Goal: Information Seeking & Learning: Understand process/instructions

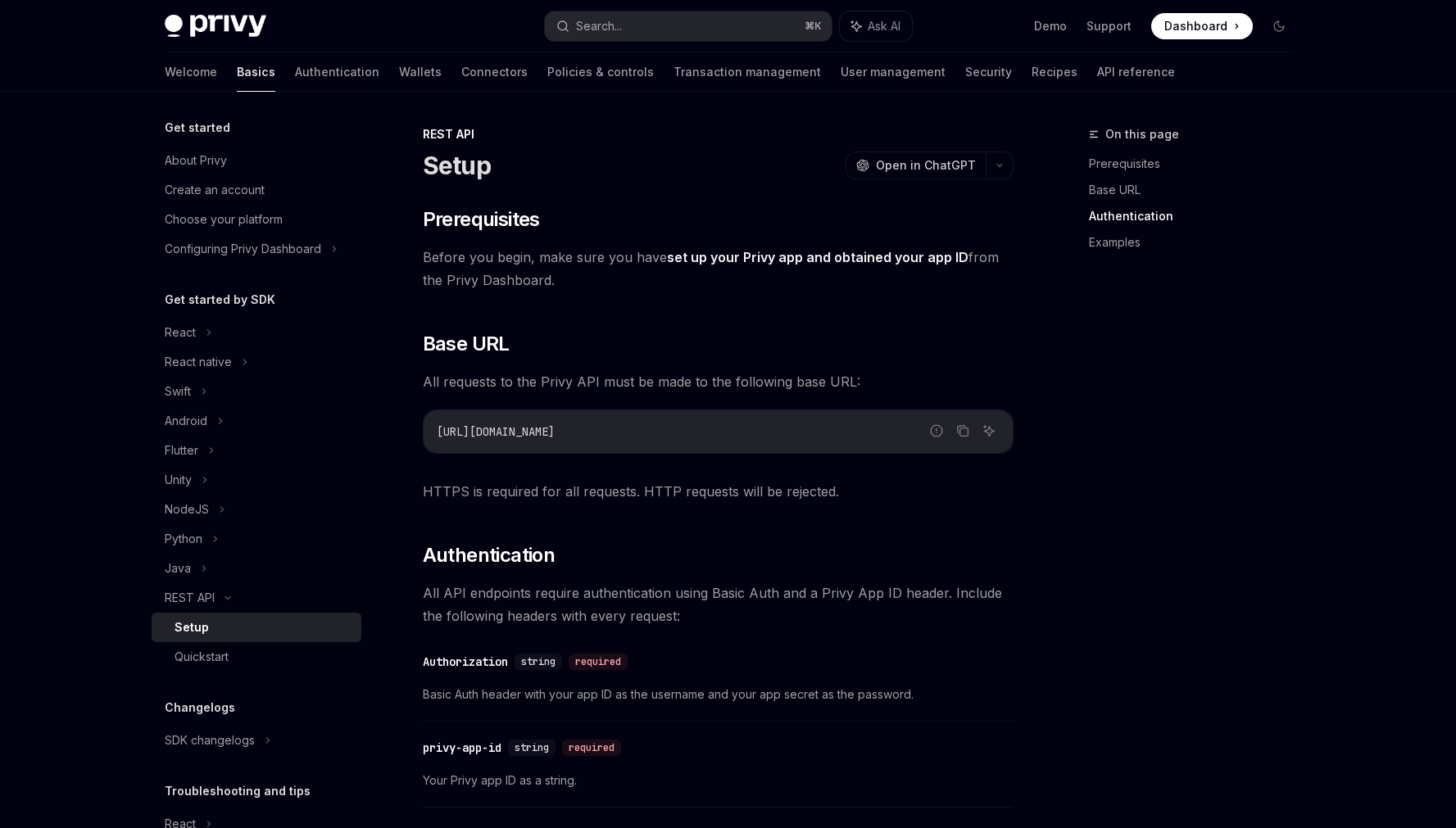
scroll to position [734, 0]
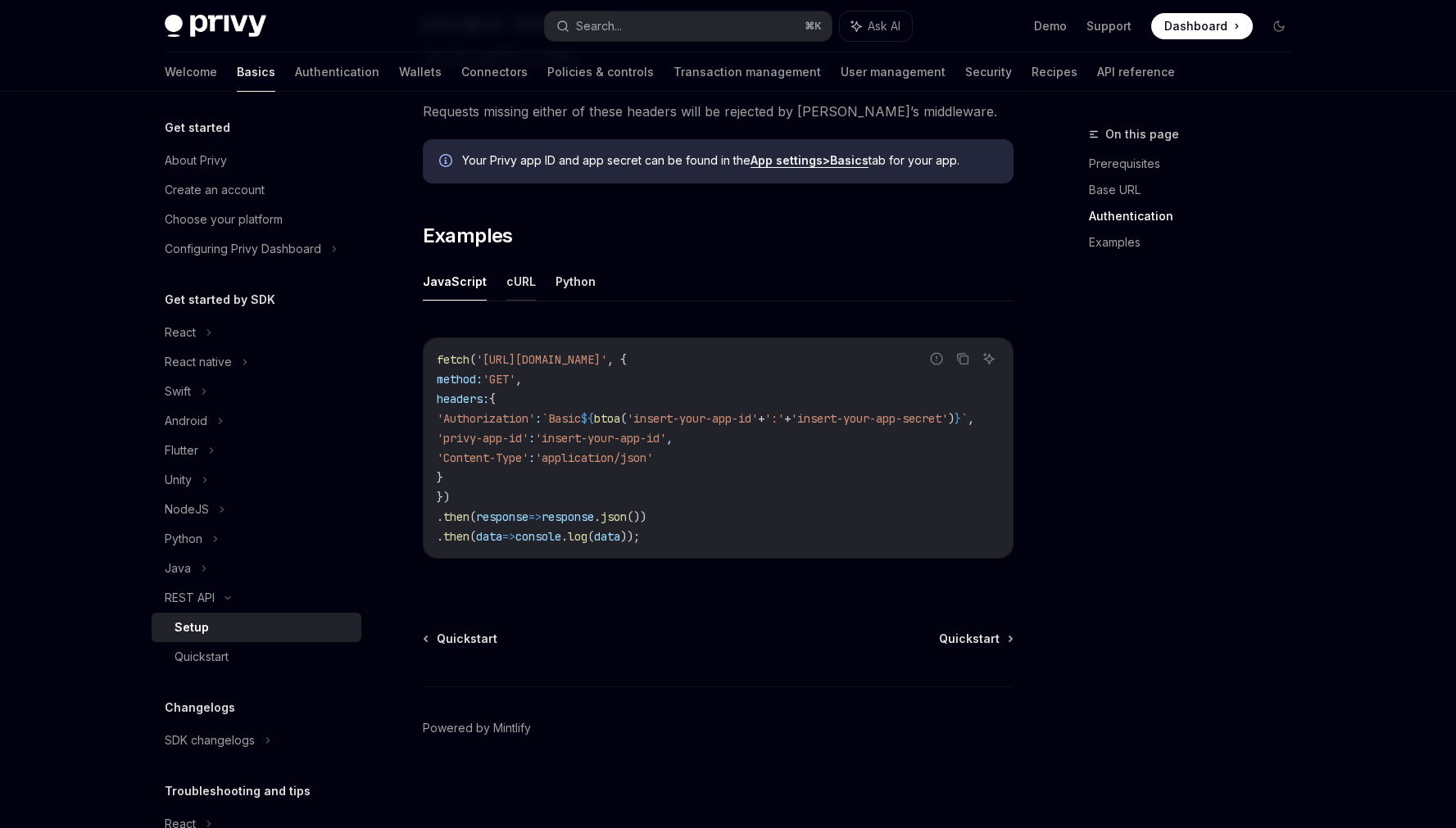
click at [528, 273] on button "cURL" at bounding box center [521, 281] width 29 height 38
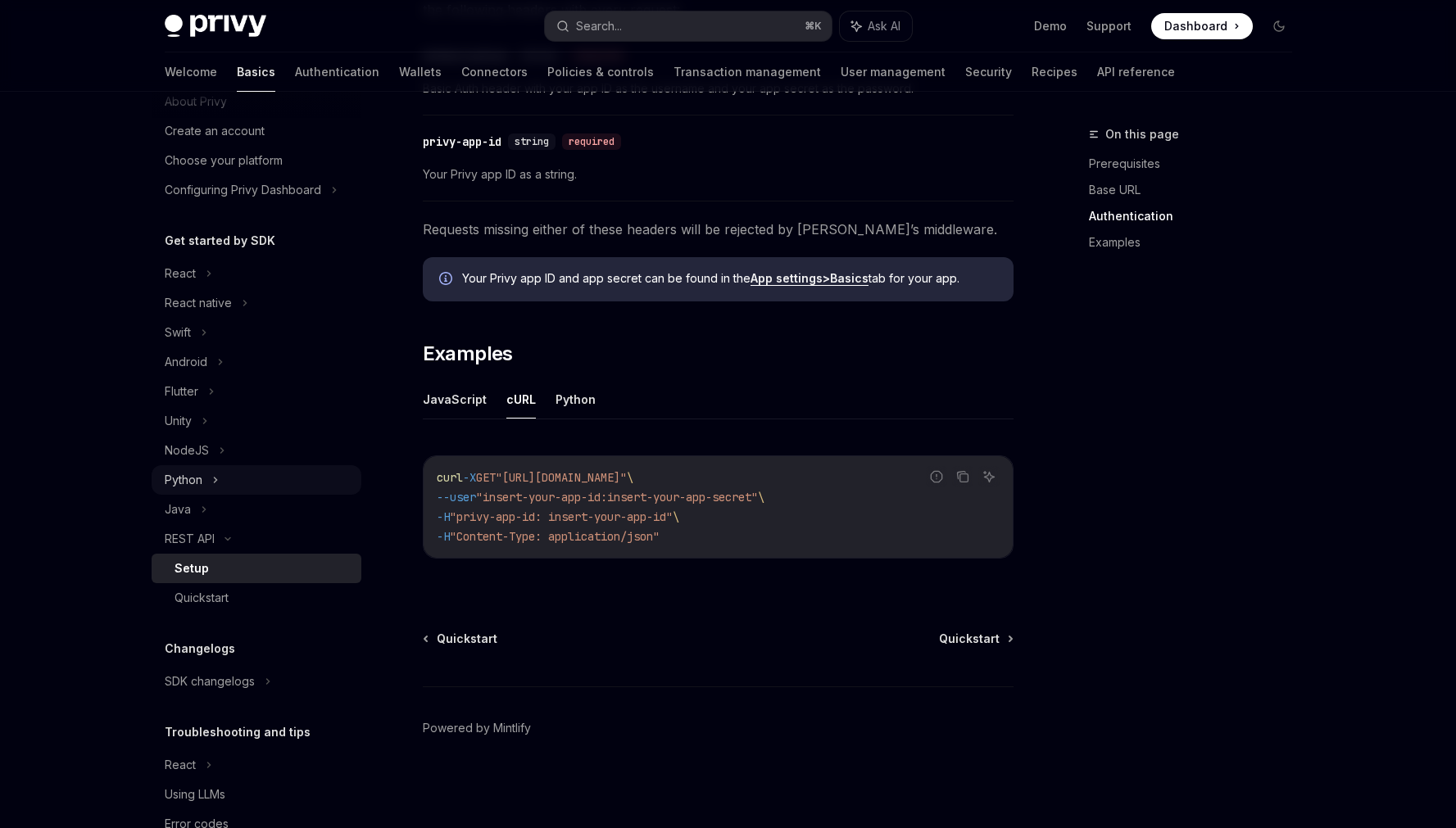
scroll to position [67, 0]
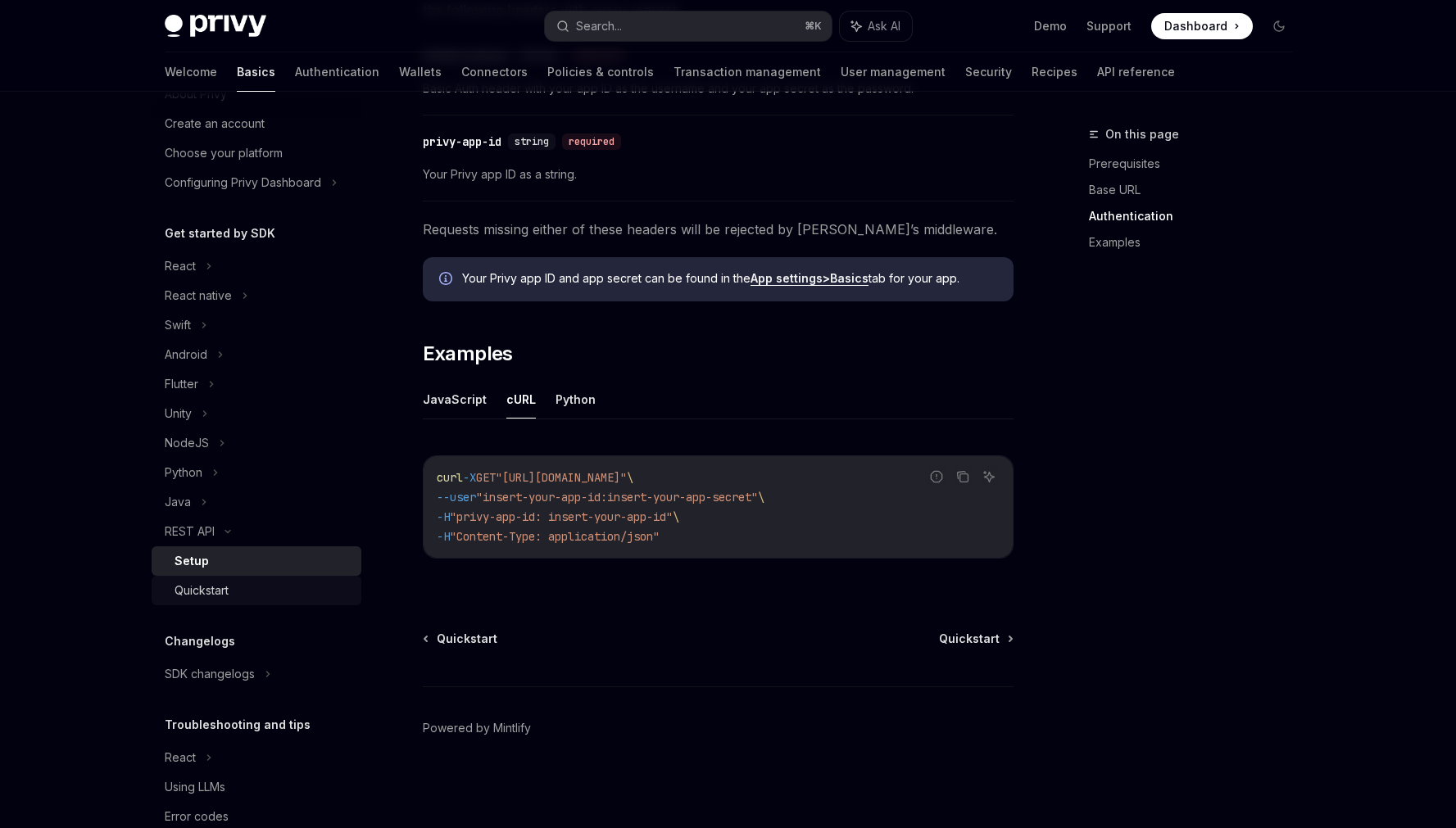
click at [282, 592] on div "Quickstart" at bounding box center [263, 591] width 177 height 20
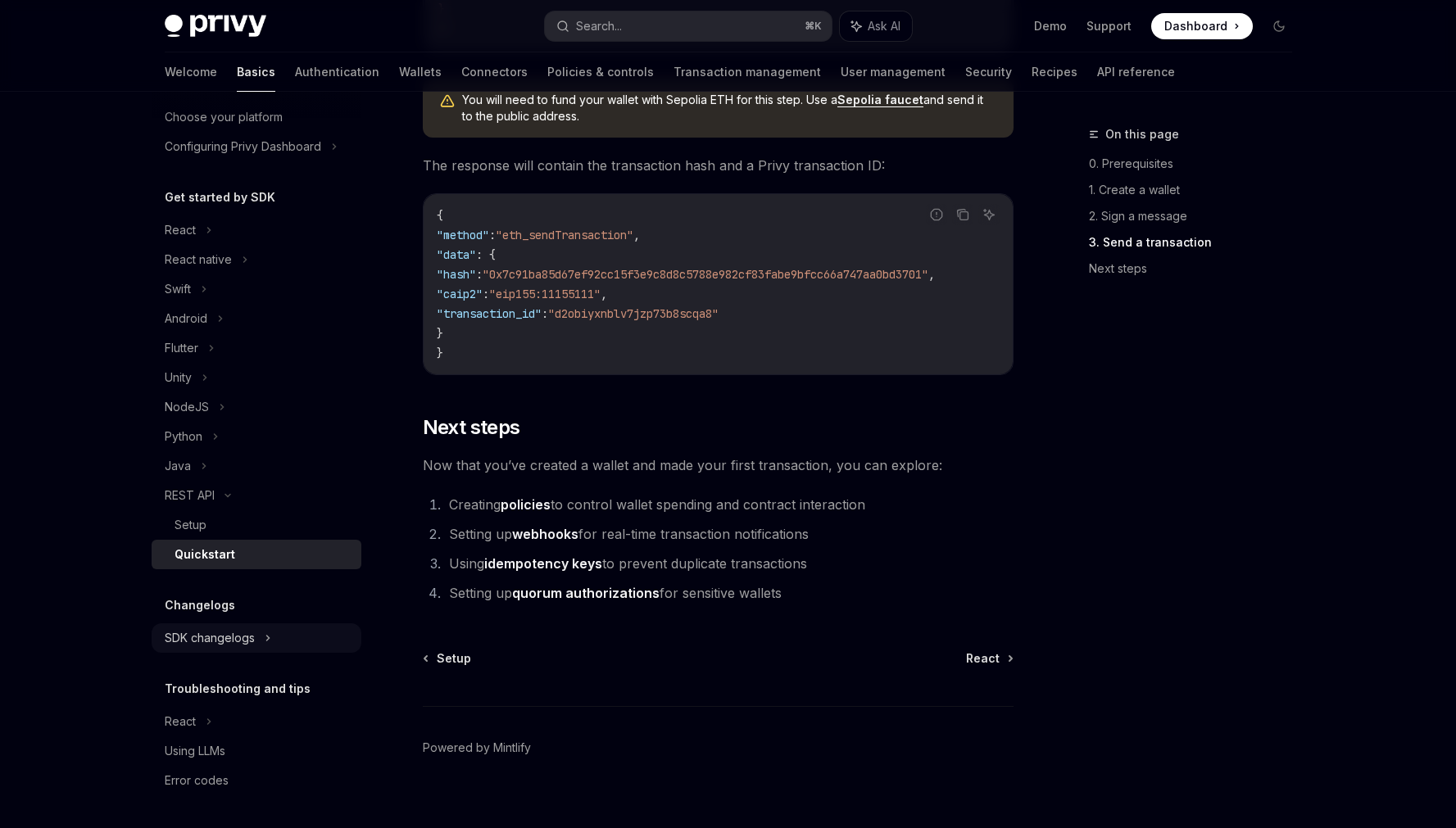
scroll to position [2067, 0]
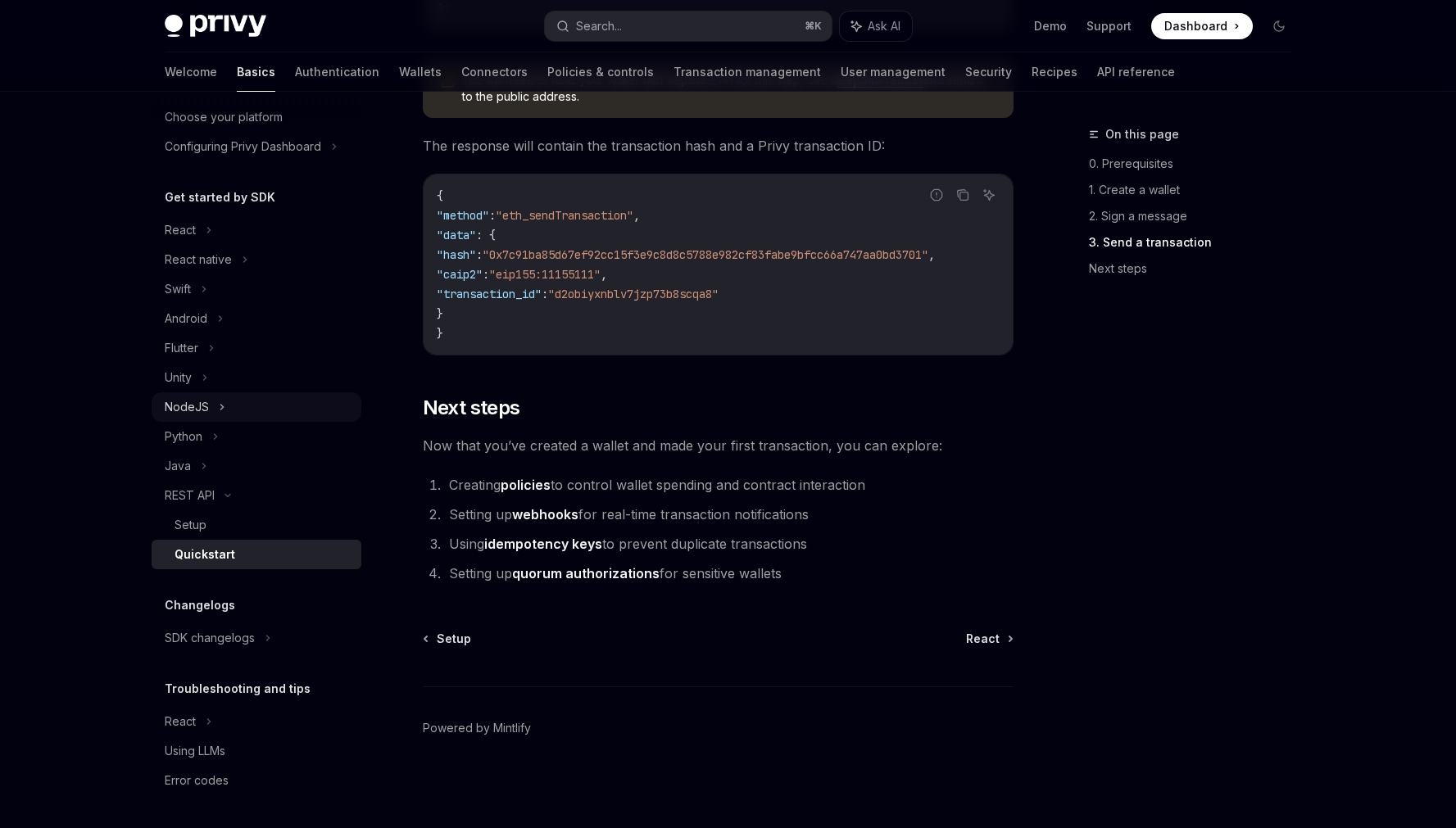
click at [228, 405] on div "NodeJS" at bounding box center [257, 407] width 210 height 29
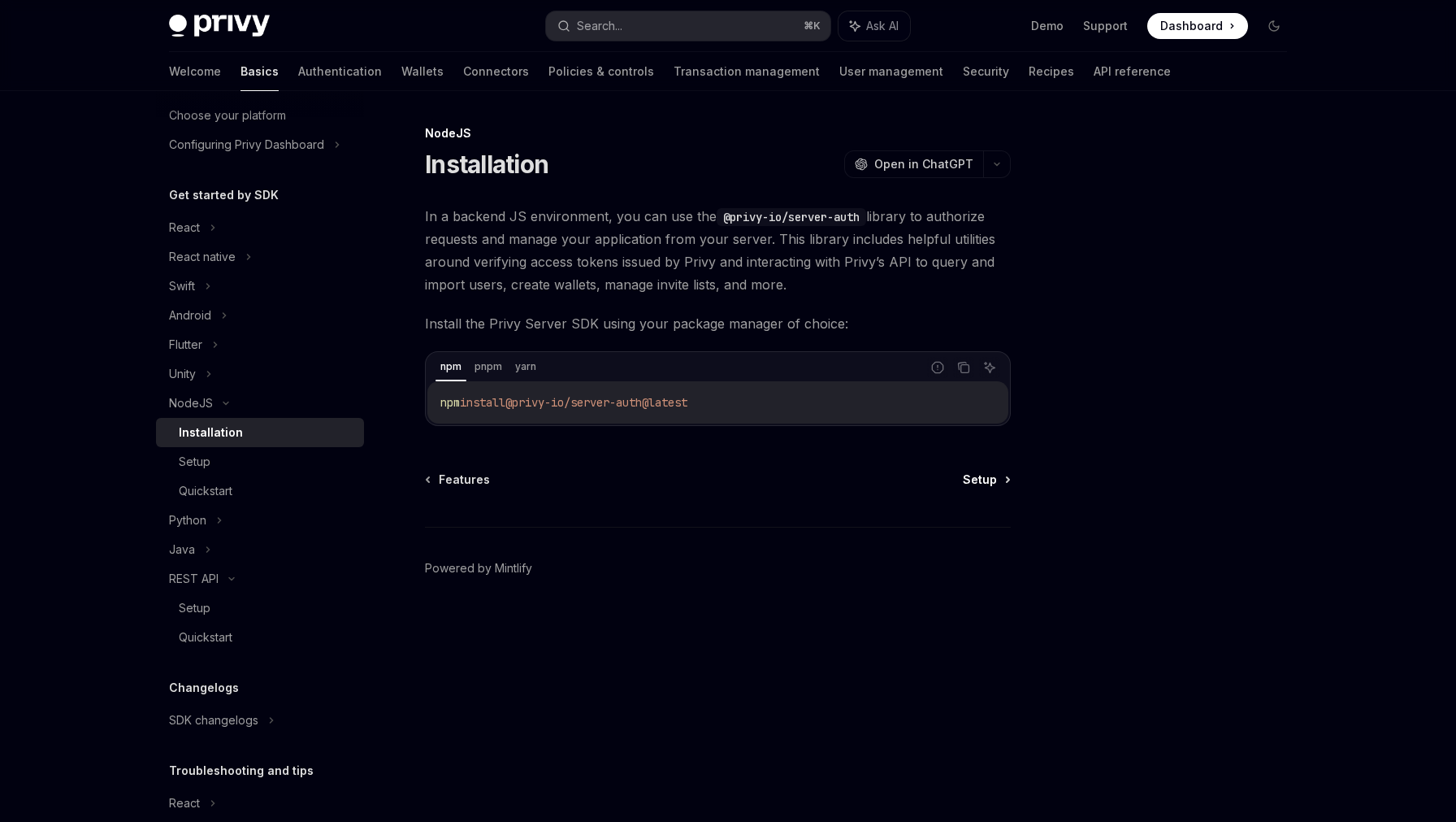
click at [974, 475] on span "Setup" at bounding box center [980, 479] width 34 height 16
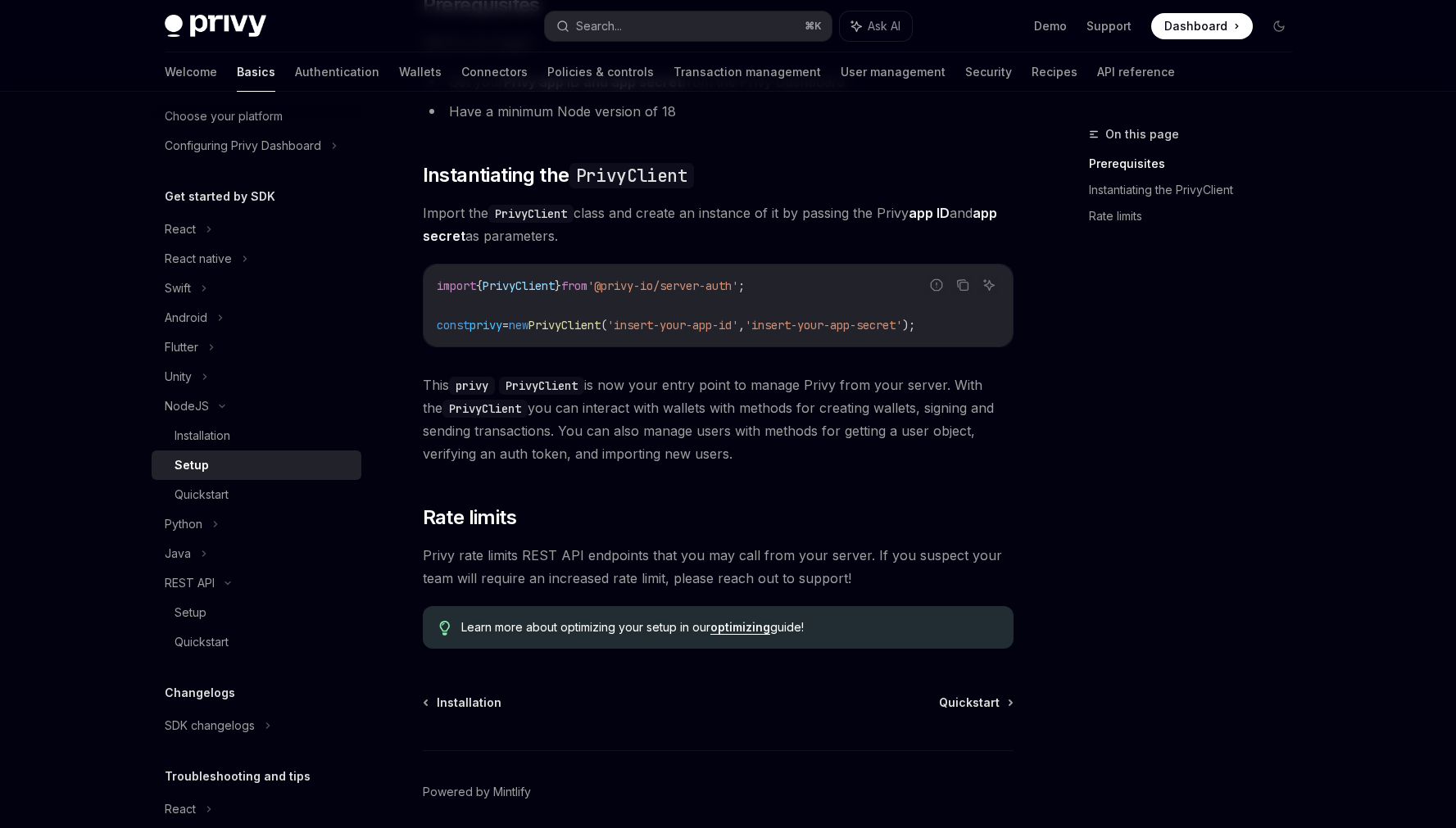
scroll to position [278, 0]
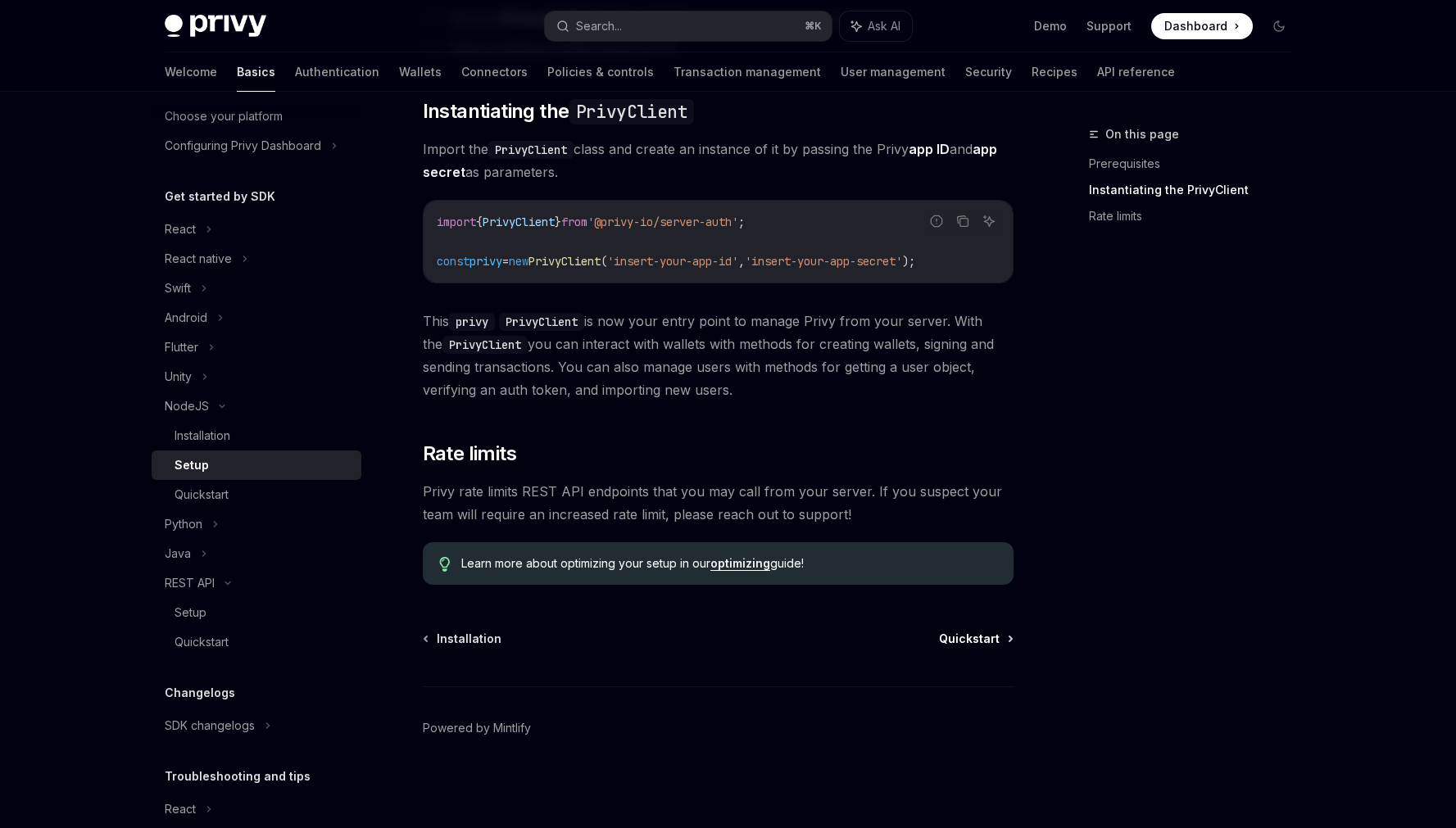
click at [956, 640] on span "Quickstart" at bounding box center [969, 639] width 60 height 16
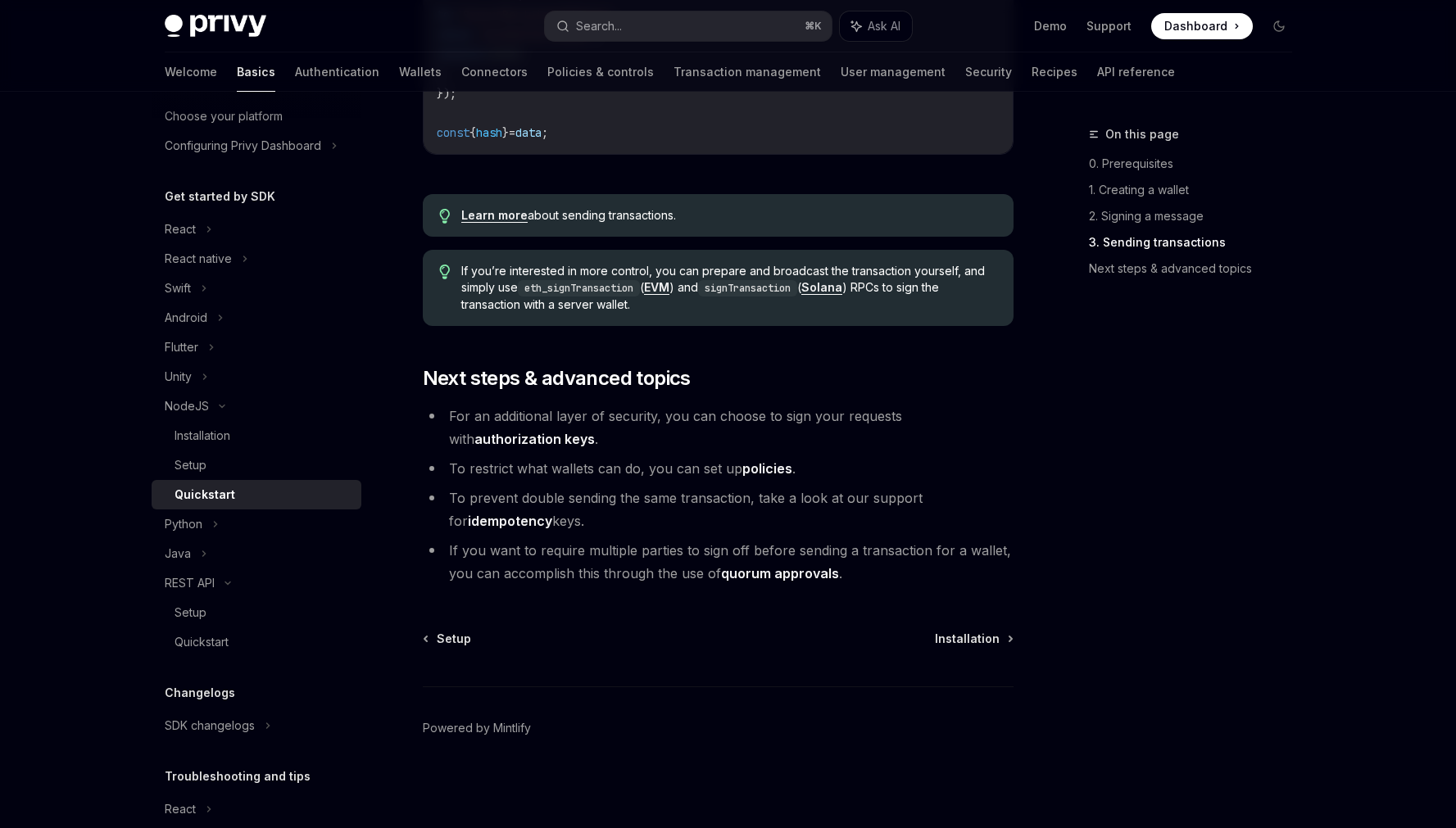
scroll to position [1621, 0]
click at [595, 431] on link "authorization keys" at bounding box center [534, 439] width 121 height 17
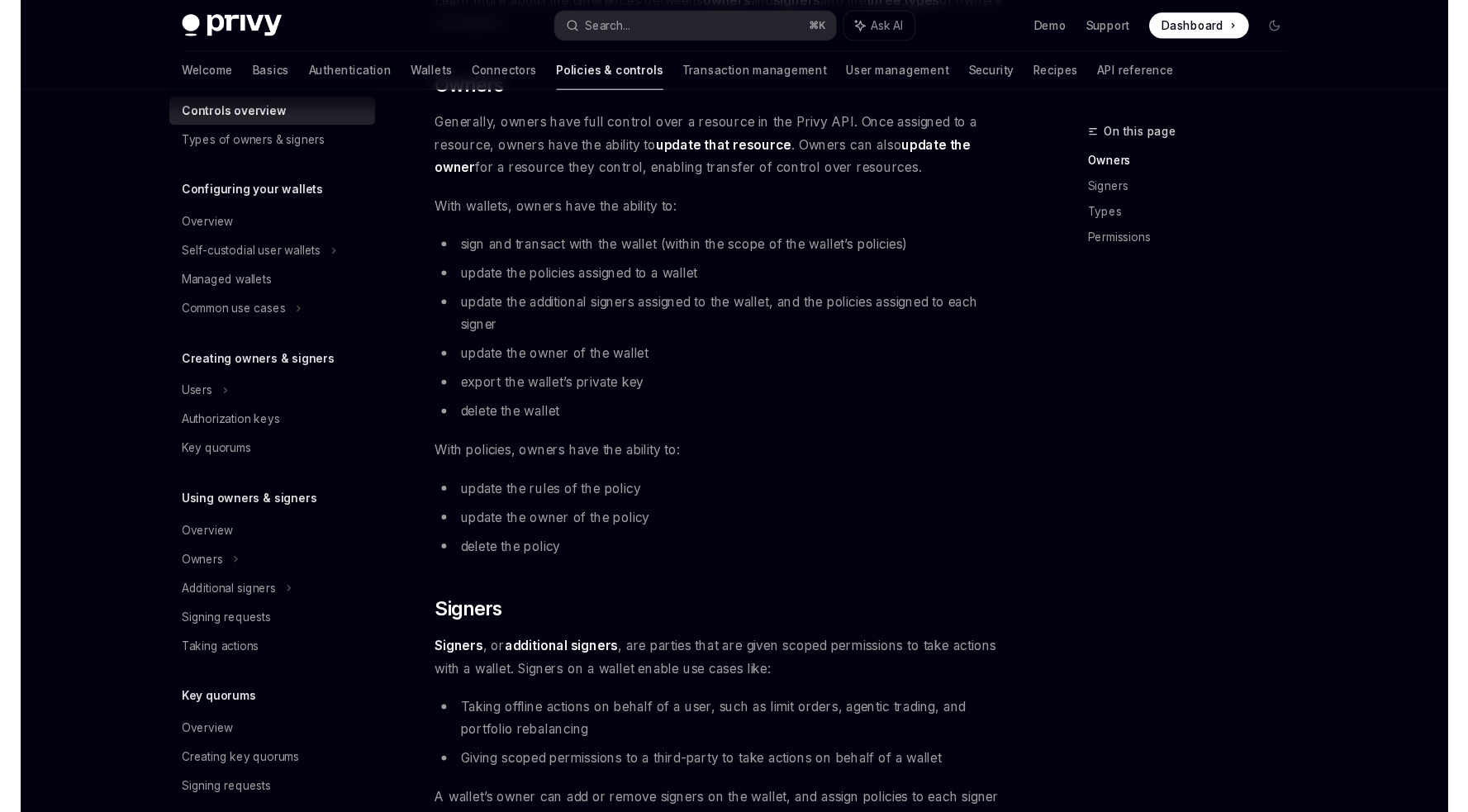
scroll to position [363, 0]
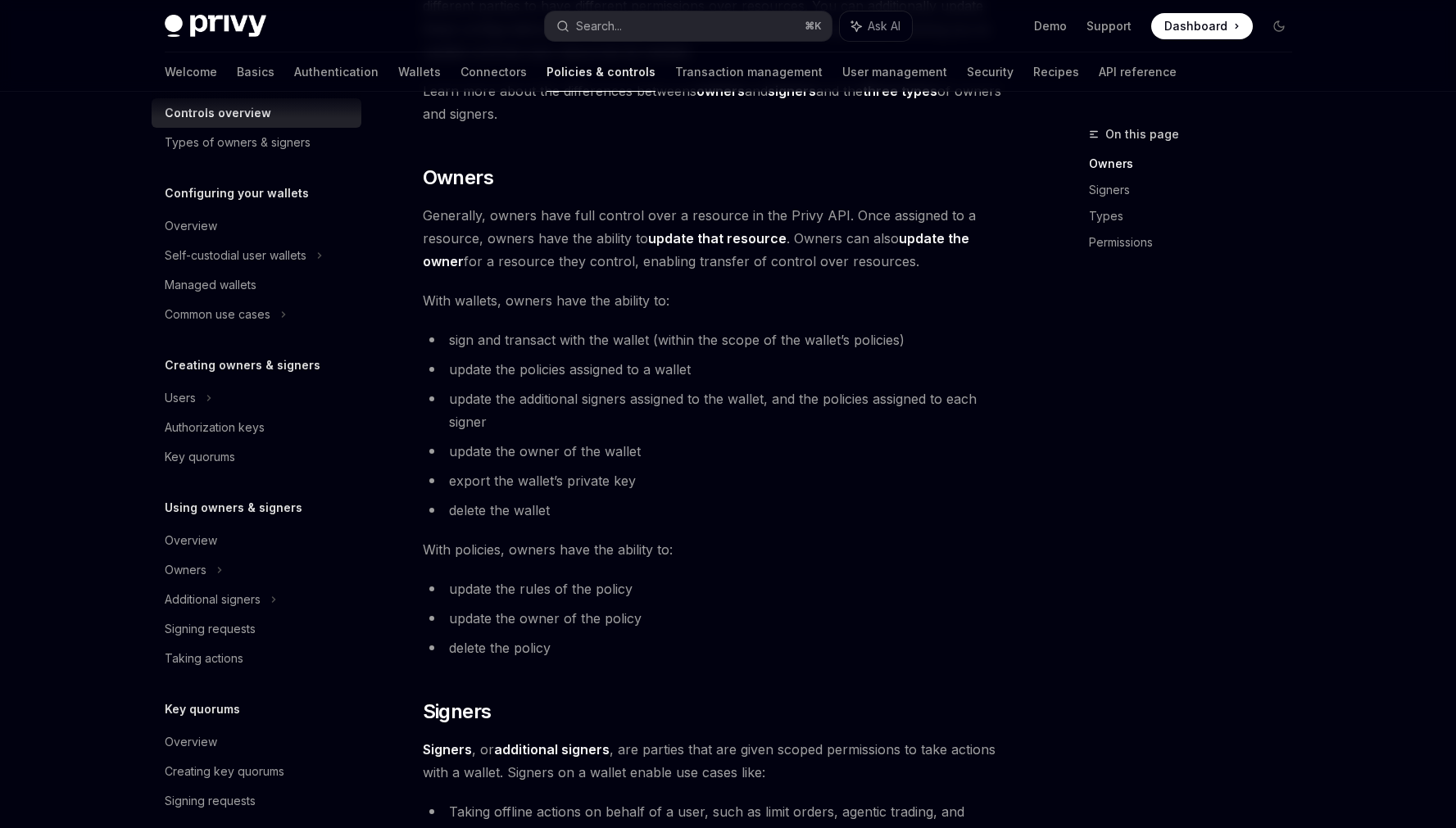
type textarea "*"
